Goal: Task Accomplishment & Management: Use online tool/utility

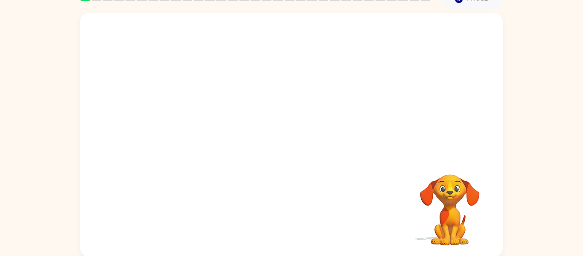
scroll to position [44, 0]
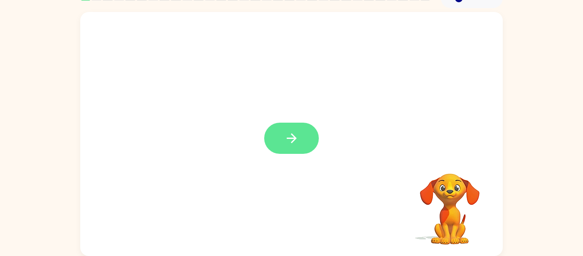
click at [289, 140] on icon "button" at bounding box center [291, 138] width 15 height 15
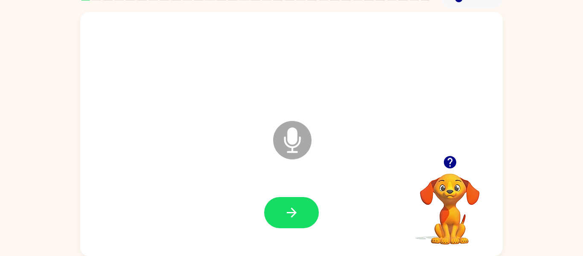
click at [289, 140] on icon "Microphone The Microphone is here when it is your turn to talk" at bounding box center [335, 151] width 128 height 64
click at [296, 217] on icon "button" at bounding box center [291, 212] width 15 height 15
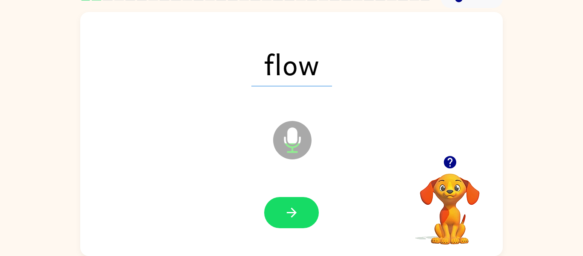
click at [296, 217] on icon "button" at bounding box center [291, 212] width 15 height 15
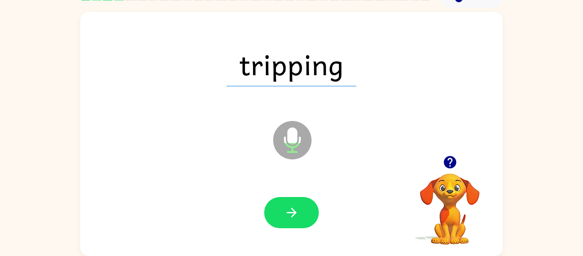
click at [296, 217] on icon "button" at bounding box center [291, 212] width 15 height 15
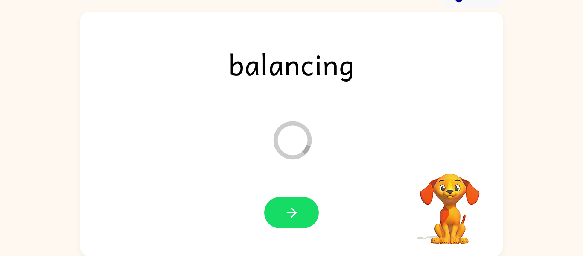
click at [296, 217] on icon "button" at bounding box center [291, 212] width 15 height 15
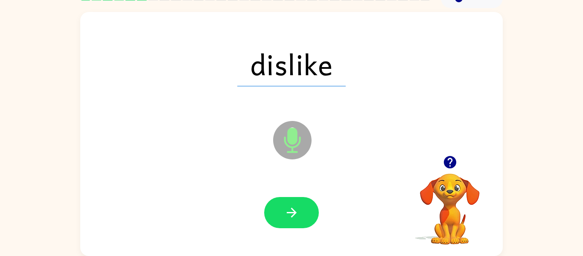
click at [296, 217] on icon "button" at bounding box center [291, 212] width 15 height 15
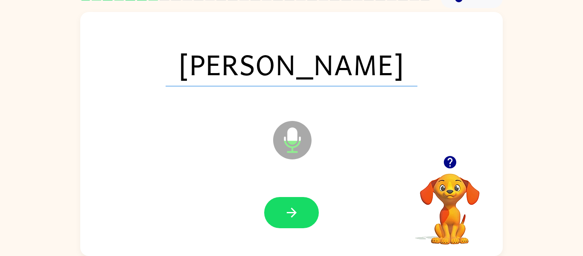
click at [296, 217] on icon "button" at bounding box center [291, 212] width 15 height 15
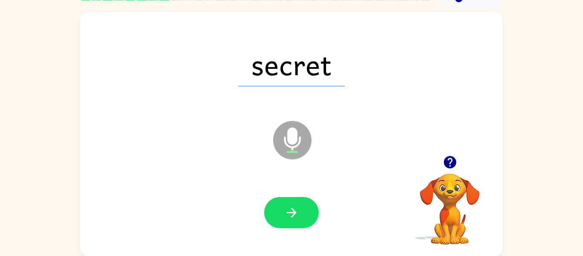
click at [296, 217] on icon "button" at bounding box center [291, 212] width 15 height 15
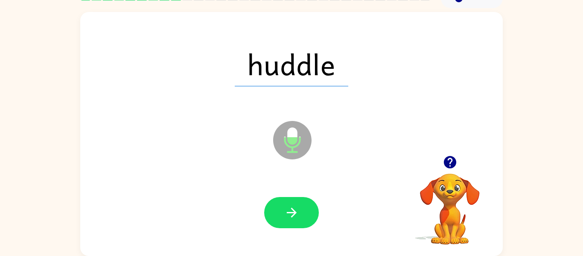
click at [296, 217] on icon "button" at bounding box center [291, 212] width 15 height 15
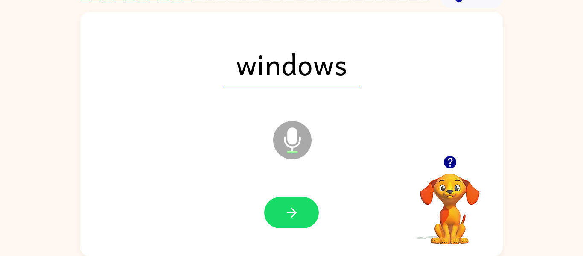
click at [296, 217] on icon "button" at bounding box center [291, 212] width 15 height 15
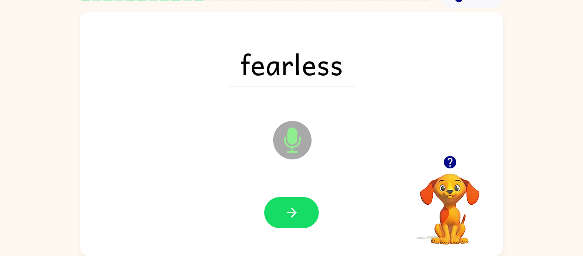
click at [296, 217] on icon "button" at bounding box center [291, 212] width 15 height 15
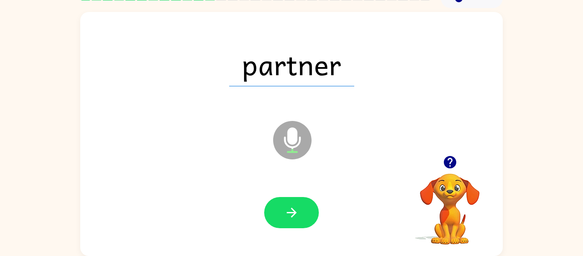
click at [296, 217] on icon "button" at bounding box center [291, 212] width 15 height 15
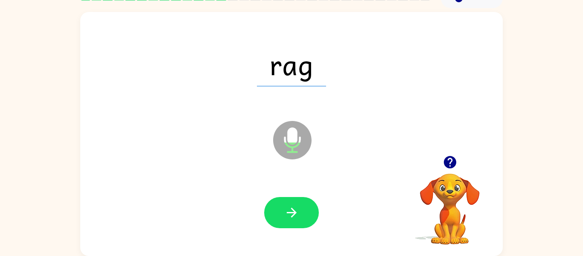
click at [296, 217] on icon "button" at bounding box center [291, 212] width 15 height 15
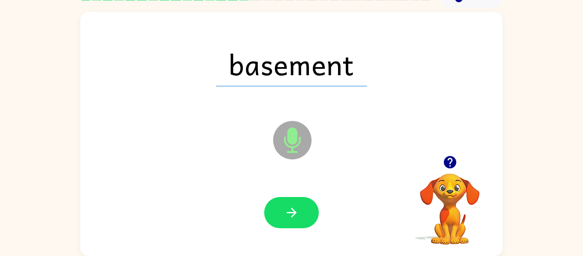
click at [296, 217] on icon "button" at bounding box center [291, 212] width 15 height 15
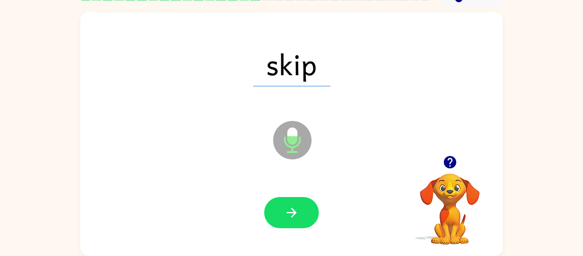
click at [296, 217] on icon "button" at bounding box center [291, 212] width 15 height 15
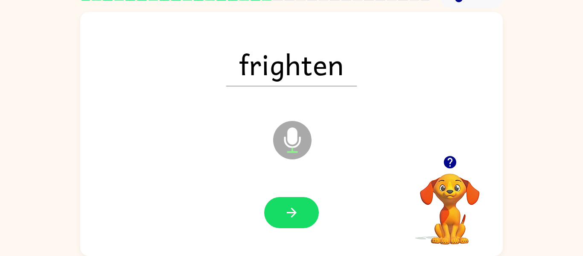
click at [296, 217] on icon "button" at bounding box center [291, 212] width 15 height 15
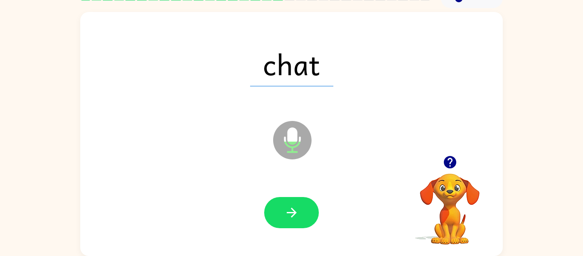
click at [296, 217] on icon "button" at bounding box center [291, 212] width 15 height 15
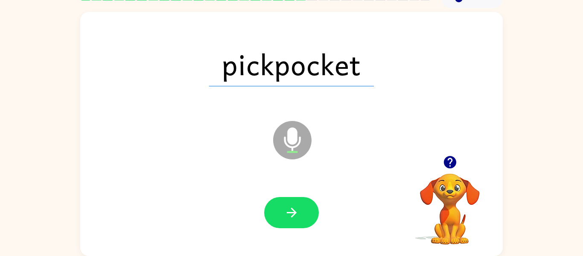
click at [296, 217] on icon "button" at bounding box center [291, 212] width 15 height 15
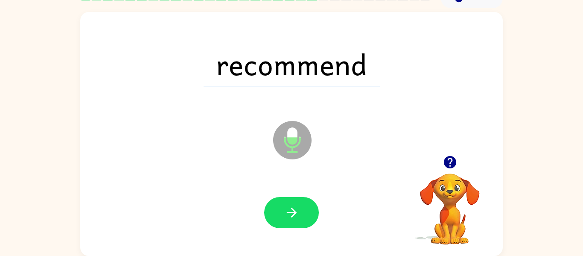
click at [296, 217] on icon "button" at bounding box center [291, 212] width 15 height 15
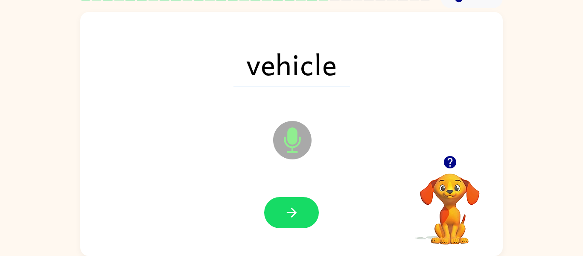
click at [296, 217] on icon "button" at bounding box center [291, 212] width 15 height 15
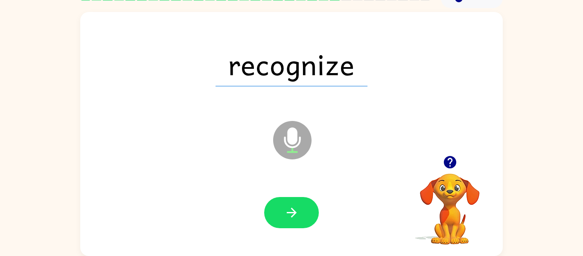
click at [296, 217] on icon "button" at bounding box center [291, 212] width 15 height 15
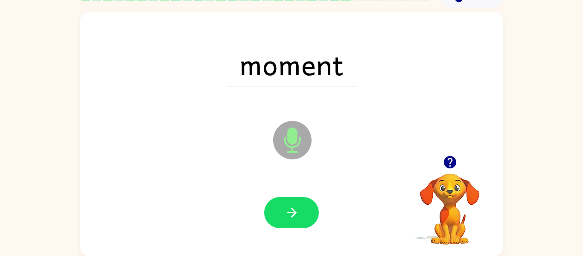
click at [296, 217] on icon "button" at bounding box center [291, 212] width 15 height 15
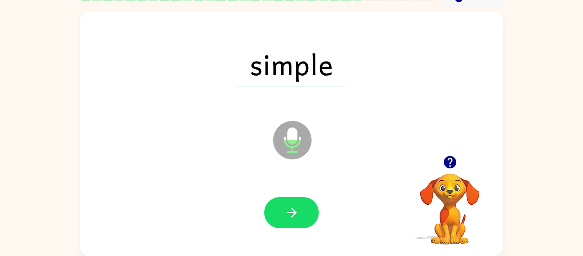
click at [296, 217] on icon "button" at bounding box center [291, 212] width 15 height 15
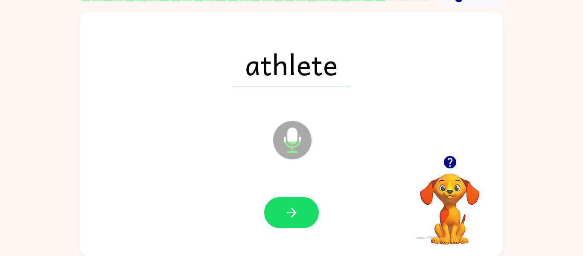
click at [296, 217] on icon "button" at bounding box center [291, 212] width 15 height 15
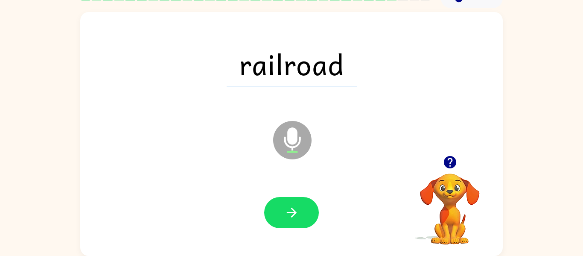
click at [296, 217] on icon "button" at bounding box center [291, 212] width 15 height 15
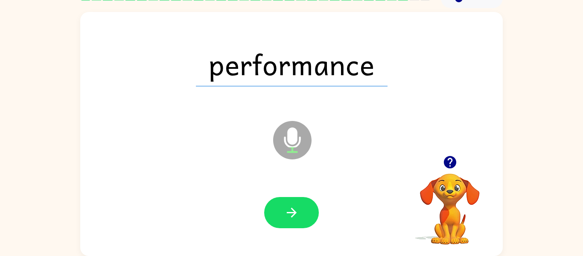
click at [296, 217] on icon "button" at bounding box center [291, 212] width 15 height 15
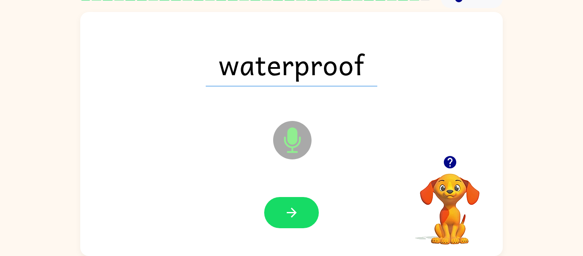
click at [296, 217] on icon "button" at bounding box center [291, 212] width 15 height 15
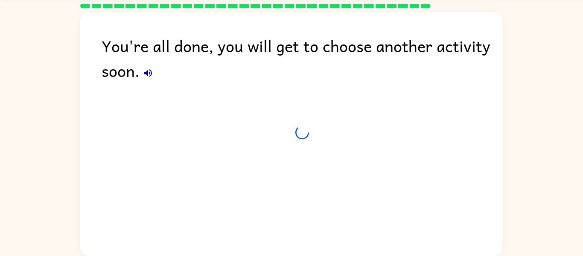
scroll to position [29, 0]
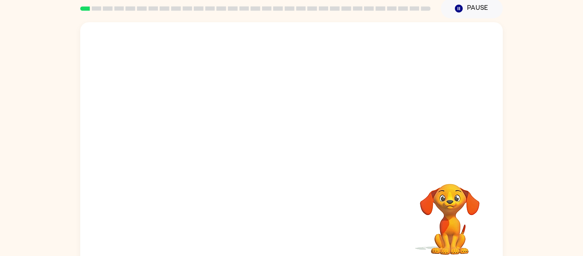
scroll to position [44, 0]
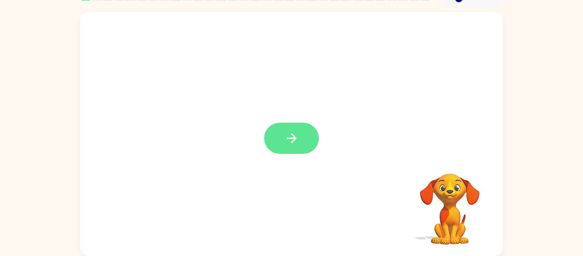
click at [290, 135] on icon "button" at bounding box center [291, 138] width 15 height 15
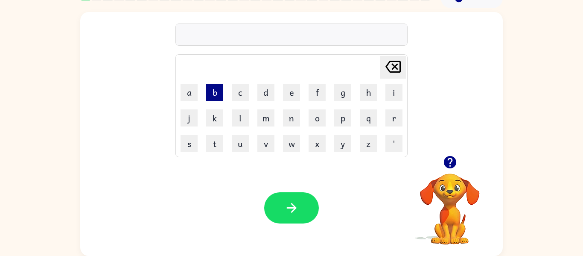
click at [216, 93] on button "b" at bounding box center [214, 92] width 17 height 17
click at [311, 117] on button "o" at bounding box center [317, 117] width 17 height 17
click at [398, 111] on button "r" at bounding box center [393, 117] width 17 height 17
click at [213, 143] on button "t" at bounding box center [214, 143] width 17 height 17
click at [293, 93] on button "e" at bounding box center [291, 92] width 17 height 17
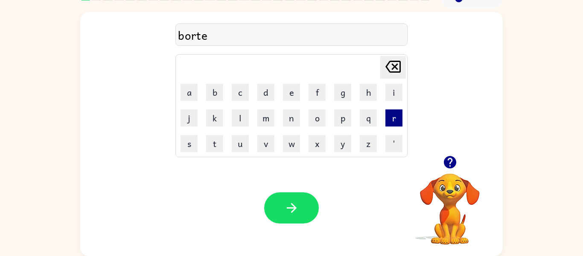
click at [390, 125] on button "r" at bounding box center [393, 117] width 17 height 17
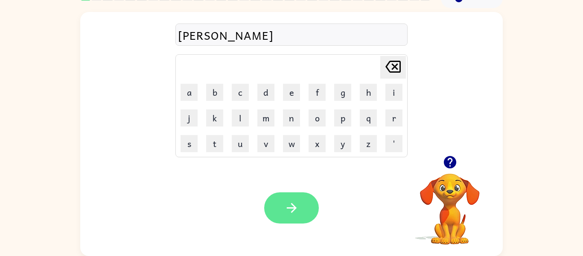
click at [299, 201] on button "button" at bounding box center [291, 207] width 55 height 31
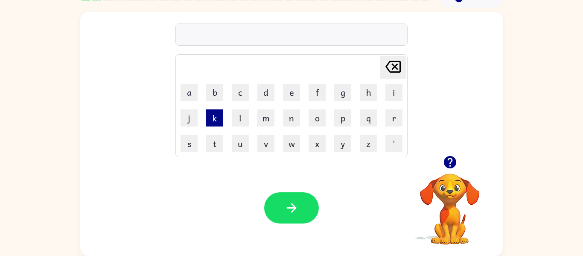
click at [216, 121] on button "k" at bounding box center [214, 117] width 17 height 17
click at [193, 89] on button "a" at bounding box center [189, 92] width 17 height 17
click at [285, 140] on button "w" at bounding box center [291, 143] width 17 height 17
click at [295, 120] on button "n" at bounding box center [291, 117] width 17 height 17
click at [210, 137] on button "t" at bounding box center [214, 143] width 17 height 17
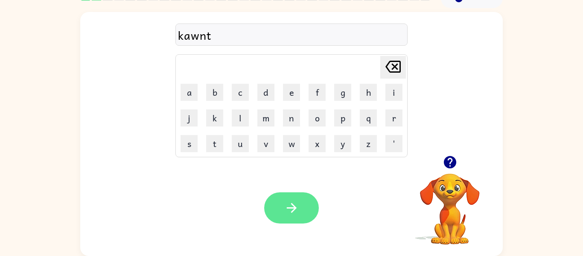
click at [296, 209] on icon "button" at bounding box center [291, 207] width 15 height 15
click at [294, 218] on button "button" at bounding box center [291, 207] width 55 height 31
click at [298, 213] on icon "button" at bounding box center [291, 207] width 15 height 15
click at [290, 206] on icon "button" at bounding box center [291, 207] width 15 height 15
click at [296, 206] on icon "button" at bounding box center [291, 207] width 15 height 15
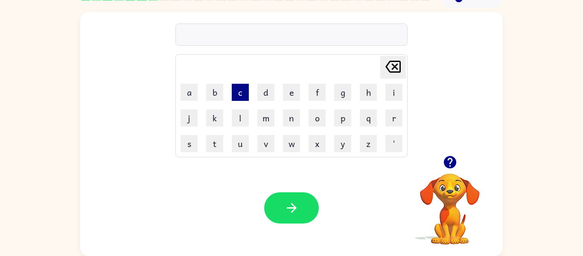
click at [241, 94] on button "c" at bounding box center [240, 92] width 17 height 17
type button "c"
click at [203, 156] on table "Delete Delete last character input a b c d e f g h i j k l m n o p q r s t u v …" at bounding box center [291, 106] width 231 height 102
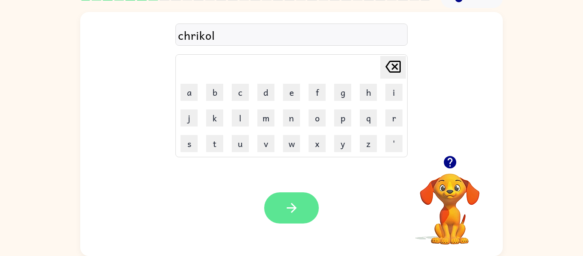
click at [305, 197] on button "button" at bounding box center [291, 207] width 55 height 31
click at [277, 208] on button "button" at bounding box center [291, 207] width 55 height 31
click at [282, 204] on button "button" at bounding box center [291, 207] width 55 height 31
click at [286, 207] on icon "button" at bounding box center [291, 207] width 15 height 15
click at [290, 201] on icon "button" at bounding box center [291, 207] width 15 height 15
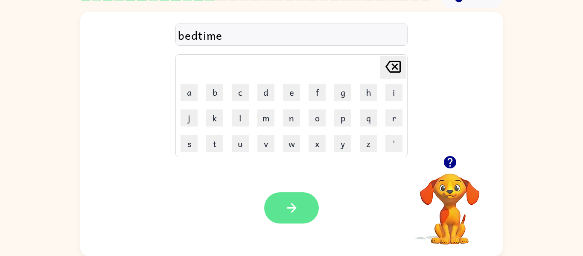
click at [295, 215] on button "button" at bounding box center [291, 207] width 55 height 31
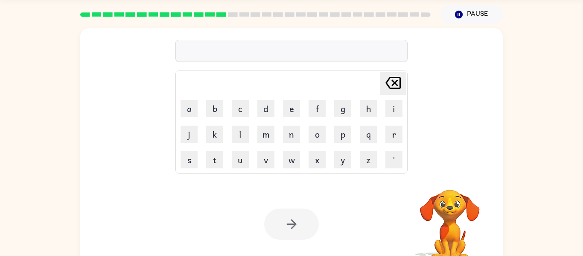
scroll to position [27, 0]
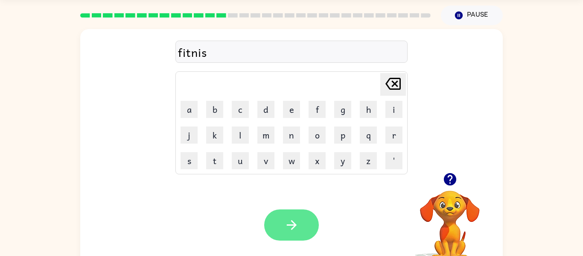
click at [288, 229] on icon "button" at bounding box center [291, 224] width 15 height 15
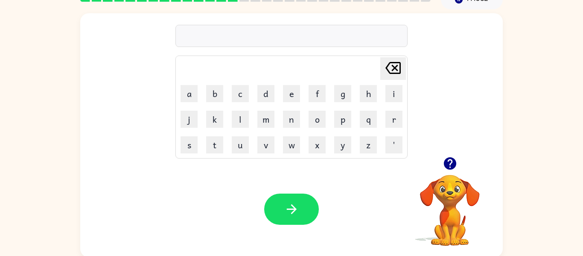
scroll to position [44, 0]
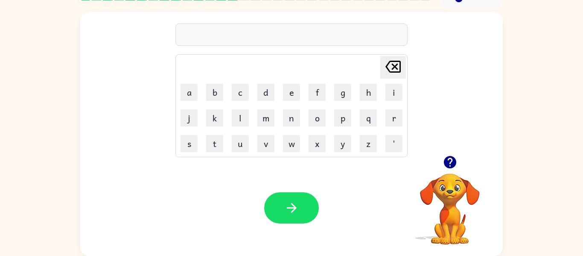
click at [450, 160] on icon "button" at bounding box center [449, 162] width 12 height 12
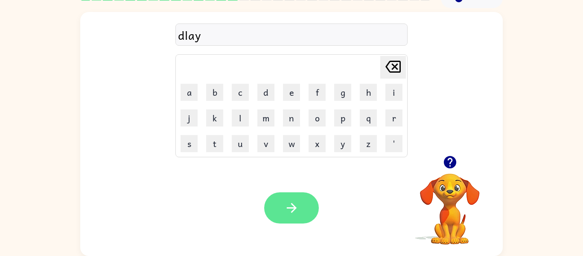
click at [281, 203] on button "button" at bounding box center [291, 207] width 55 height 31
click at [295, 207] on icon "button" at bounding box center [291, 208] width 10 height 10
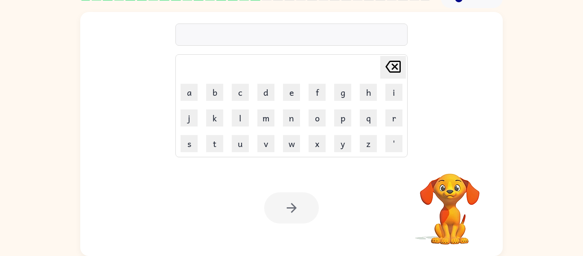
scroll to position [44, 0]
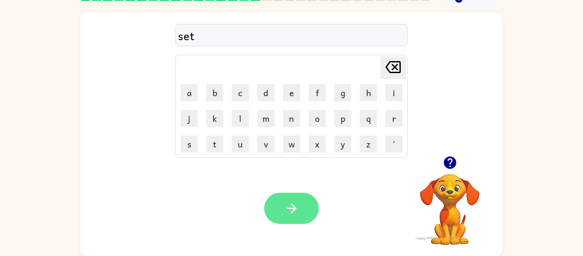
click at [291, 208] on icon "button" at bounding box center [291, 208] width 10 height 10
click at [448, 165] on icon "button" at bounding box center [449, 162] width 12 height 12
click at [294, 207] on icon "button" at bounding box center [291, 208] width 15 height 15
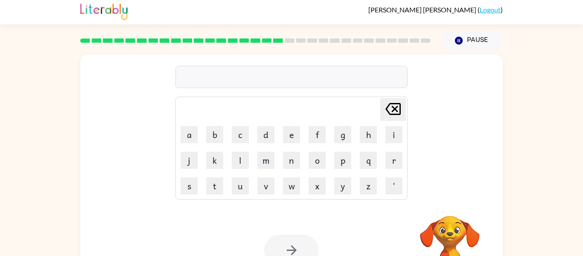
scroll to position [44, 0]
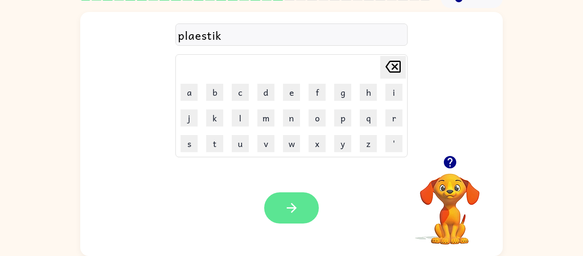
click at [300, 209] on button "button" at bounding box center [291, 207] width 55 height 31
click at [283, 207] on button "button" at bounding box center [291, 207] width 55 height 31
click at [282, 214] on button "button" at bounding box center [291, 207] width 55 height 31
click at [278, 215] on button "button" at bounding box center [291, 207] width 55 height 31
click at [289, 204] on icon "button" at bounding box center [291, 207] width 15 height 15
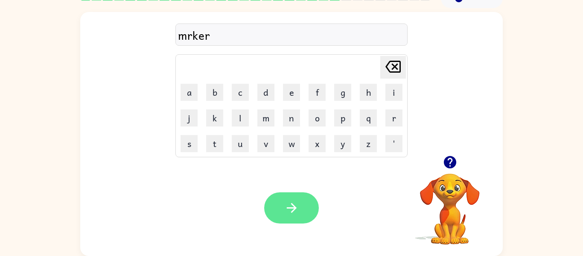
click at [294, 201] on icon "button" at bounding box center [291, 207] width 15 height 15
click at [299, 207] on button "button" at bounding box center [291, 207] width 55 height 31
click at [289, 207] on icon "button" at bounding box center [291, 207] width 15 height 15
click at [292, 200] on icon "button" at bounding box center [291, 207] width 15 height 15
click at [283, 210] on button "button" at bounding box center [291, 207] width 55 height 31
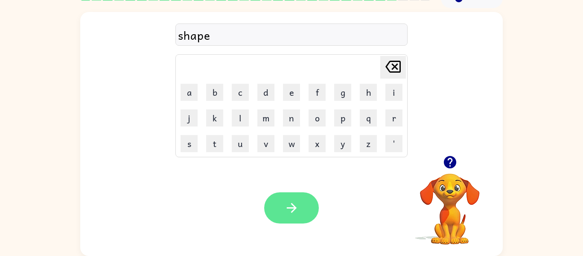
click at [281, 212] on button "button" at bounding box center [291, 207] width 55 height 31
click at [286, 210] on icon "button" at bounding box center [291, 207] width 15 height 15
click at [293, 192] on button "button" at bounding box center [291, 207] width 55 height 31
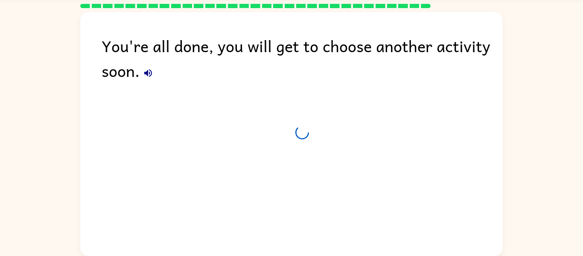
scroll to position [29, 0]
